Goal: Information Seeking & Learning: Learn about a topic

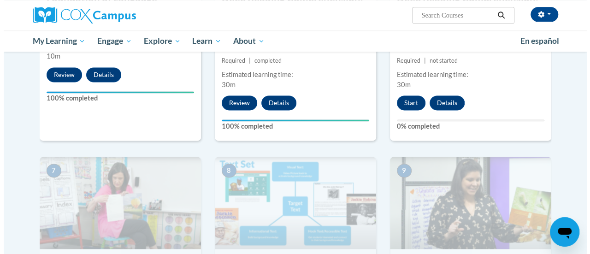
scroll to position [591, 0]
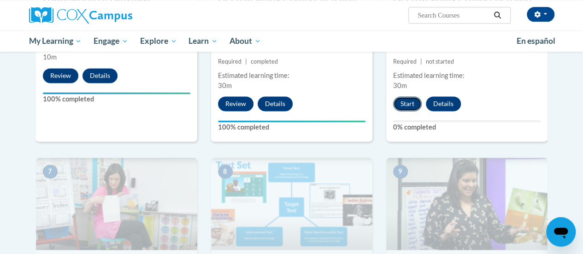
click at [403, 99] on button "Start" at bounding box center [407, 103] width 29 height 15
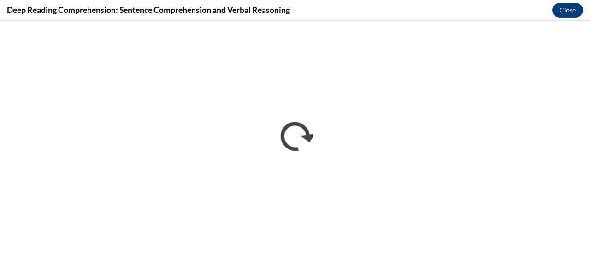
scroll to position [0, 0]
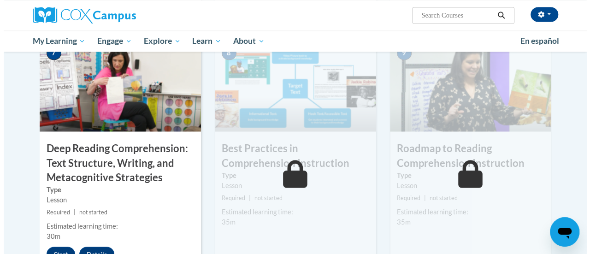
scroll to position [760, 0]
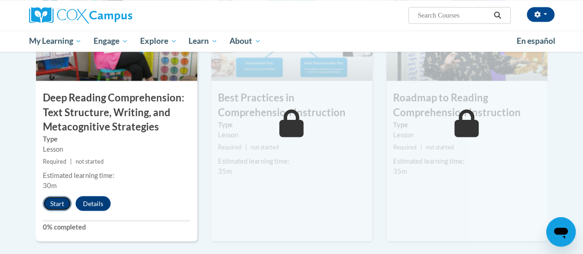
click at [57, 199] on button "Start" at bounding box center [57, 203] width 29 height 15
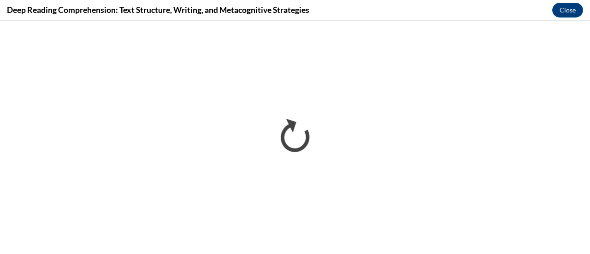
scroll to position [0, 0]
